Goal: Task Accomplishment & Management: Manage account settings

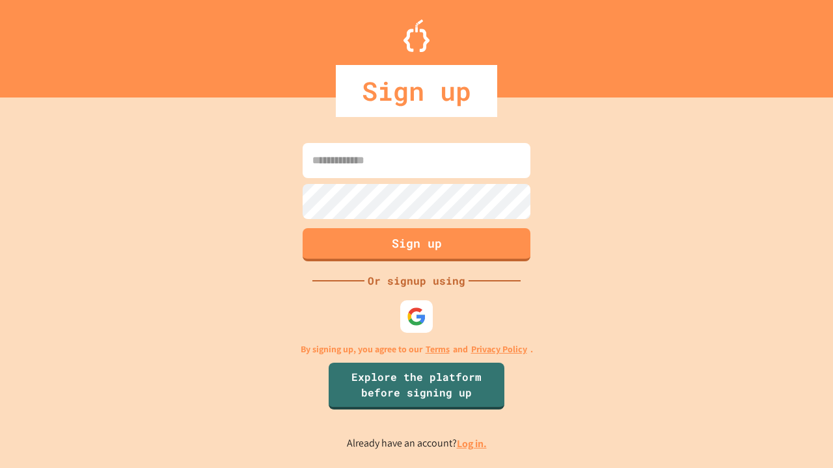
click at [472, 444] on link "Log in." at bounding box center [472, 444] width 30 height 14
